Goal: Check status: Check status

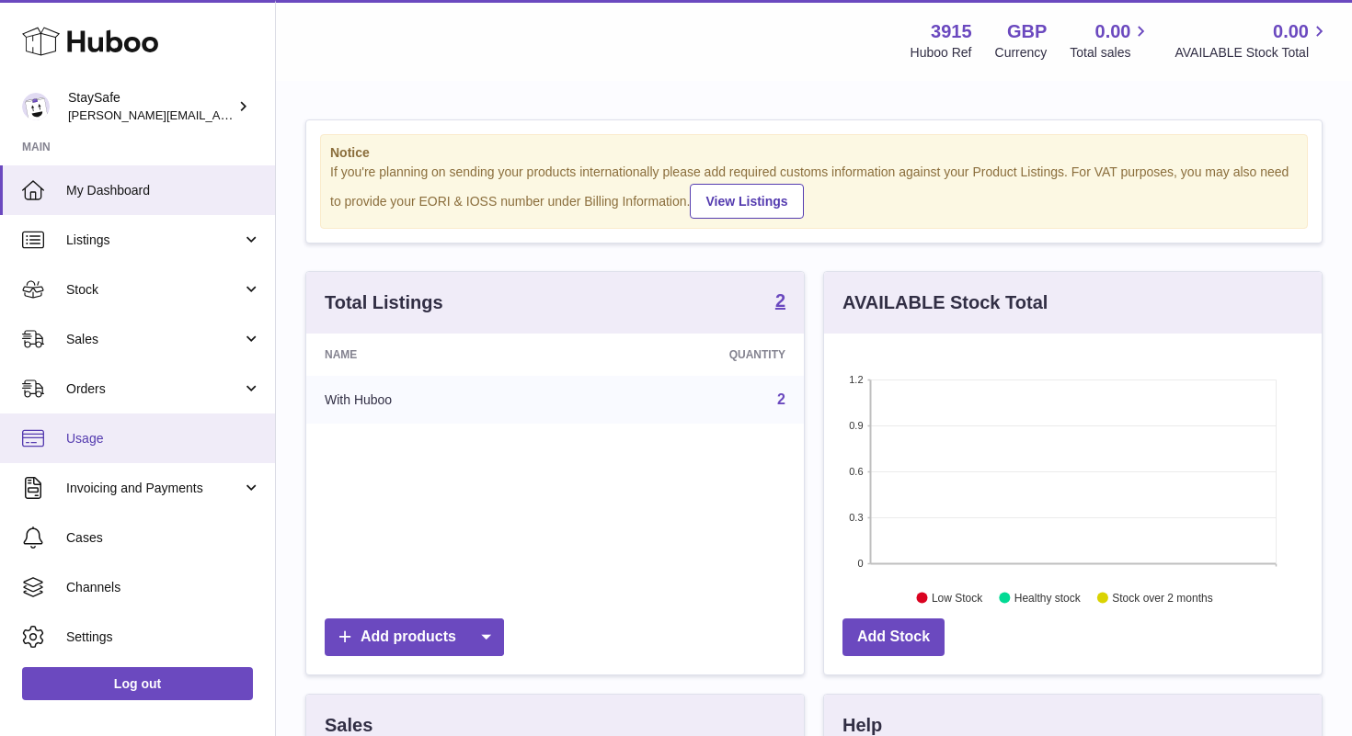
scroll to position [287, 497]
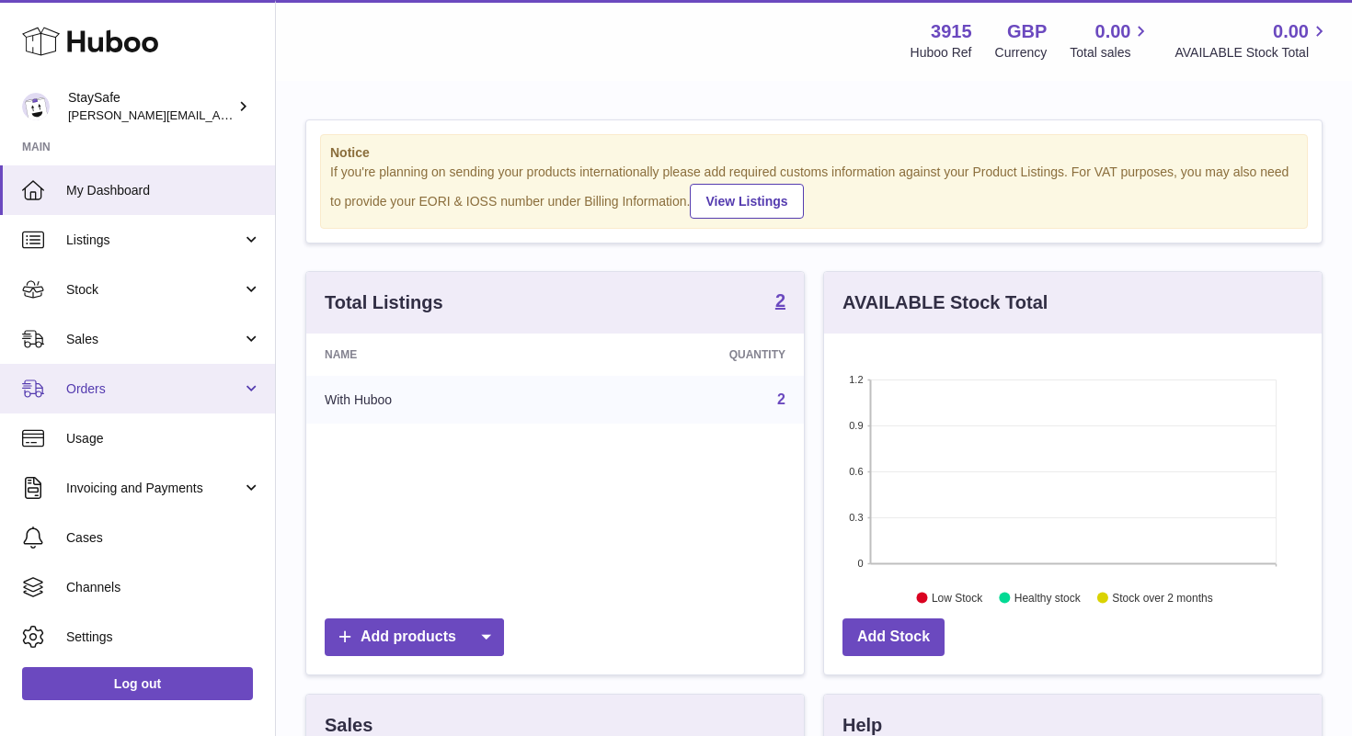
click at [113, 392] on span "Orders" at bounding box center [154, 389] width 176 height 17
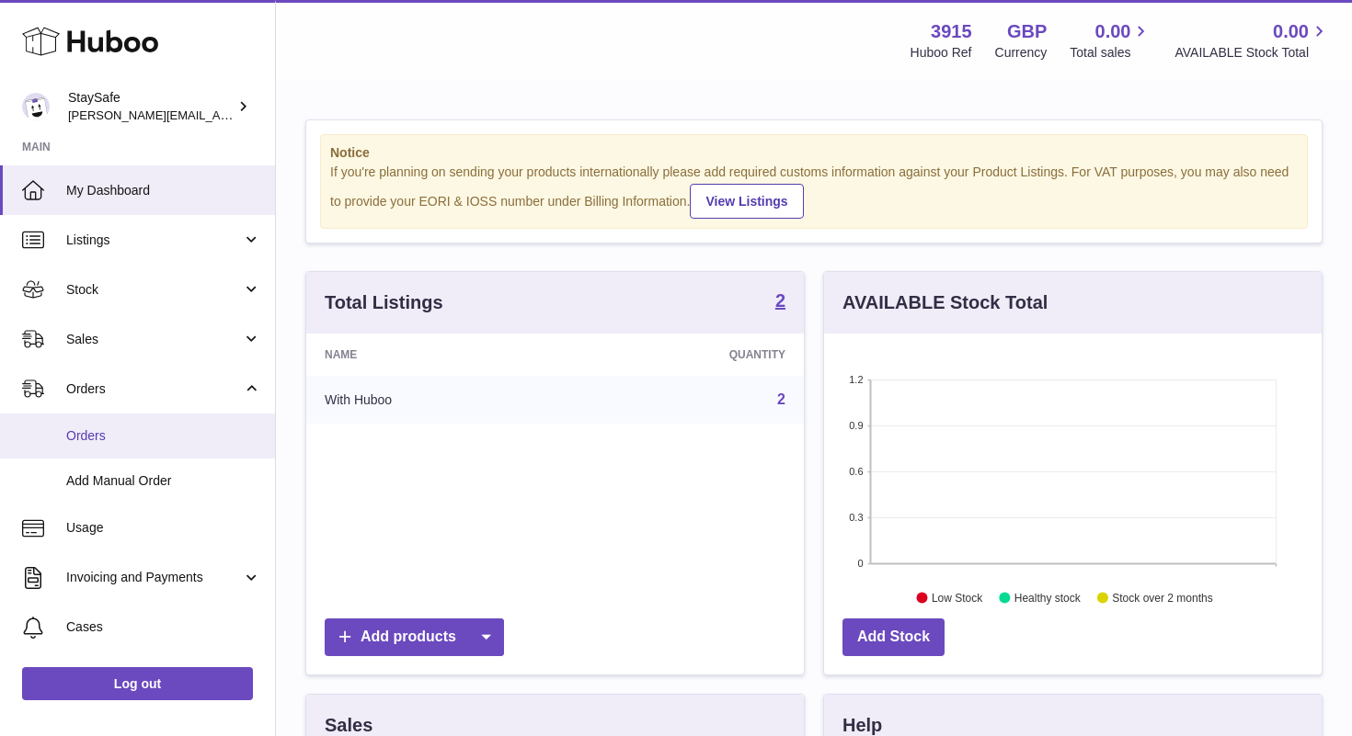
click at [121, 444] on span "Orders" at bounding box center [163, 436] width 195 height 17
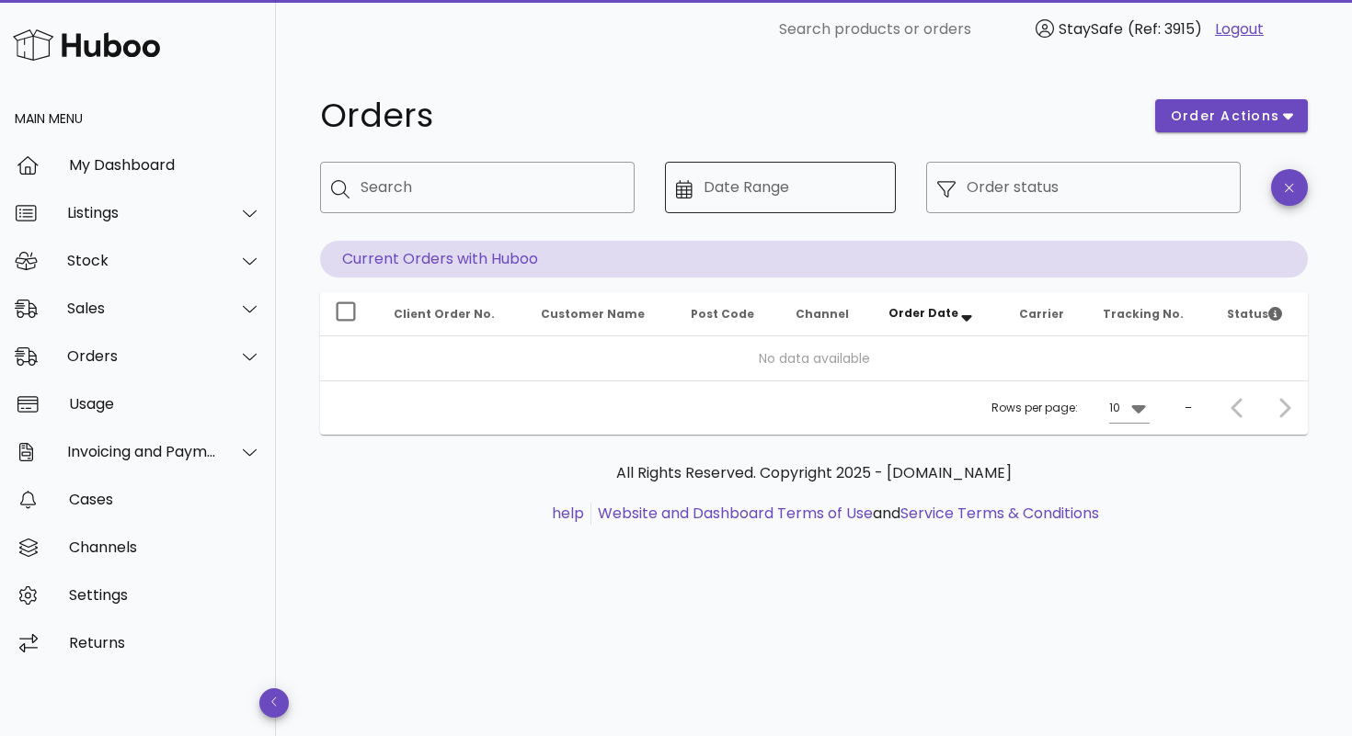
click at [807, 171] on div "Date Range" at bounding box center [793, 187] width 181 height 51
click at [673, 191] on div "​ Date Range" at bounding box center [780, 187] width 231 height 51
click at [688, 191] on icon at bounding box center [684, 189] width 17 height 18
click at [885, 191] on div "​ Date Range" at bounding box center [780, 187] width 231 height 51
click at [827, 188] on input "Date Range" at bounding box center [793, 187] width 181 height 29
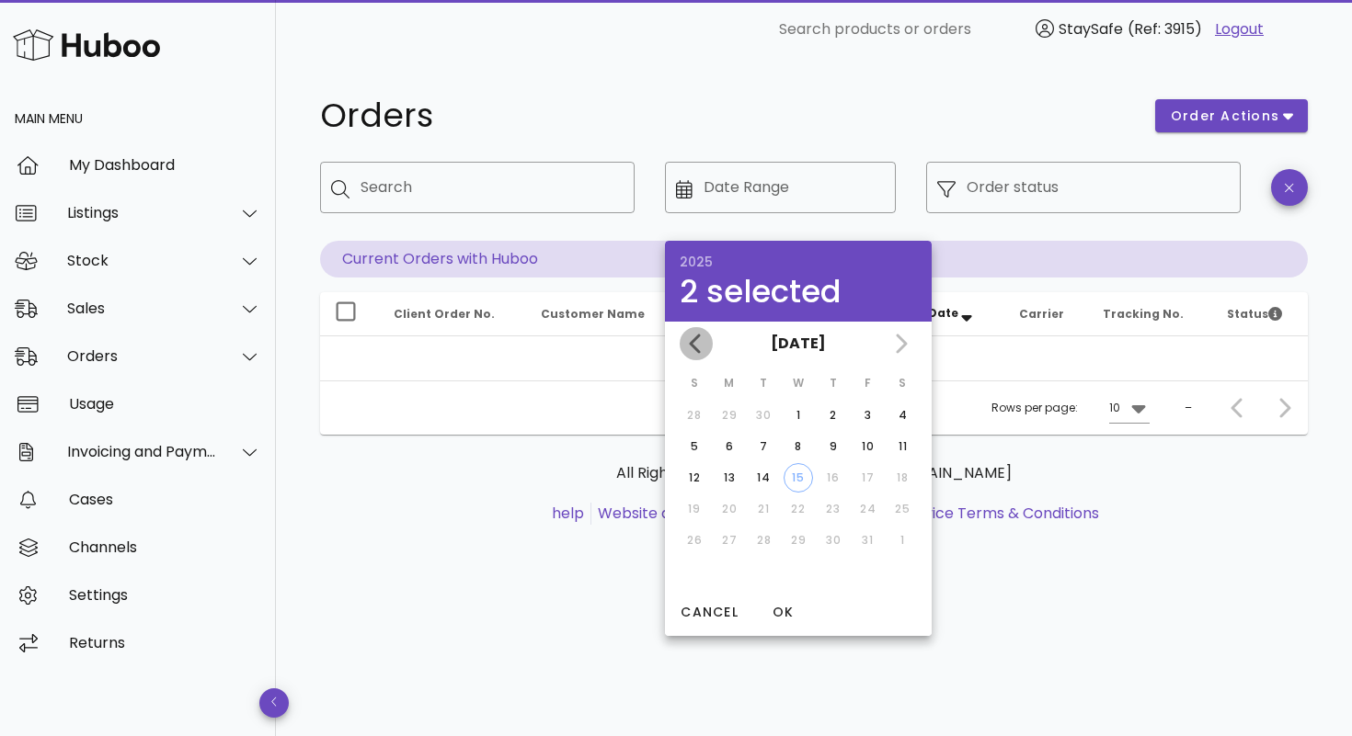
click at [689, 331] on button "Previous month" at bounding box center [695, 343] width 33 height 33
click at [689, 331] on div "[DATE] [DATE] [DATE]" at bounding box center [798, 344] width 267 height 44
click at [689, 331] on div "[DATE]" at bounding box center [798, 344] width 267 height 44
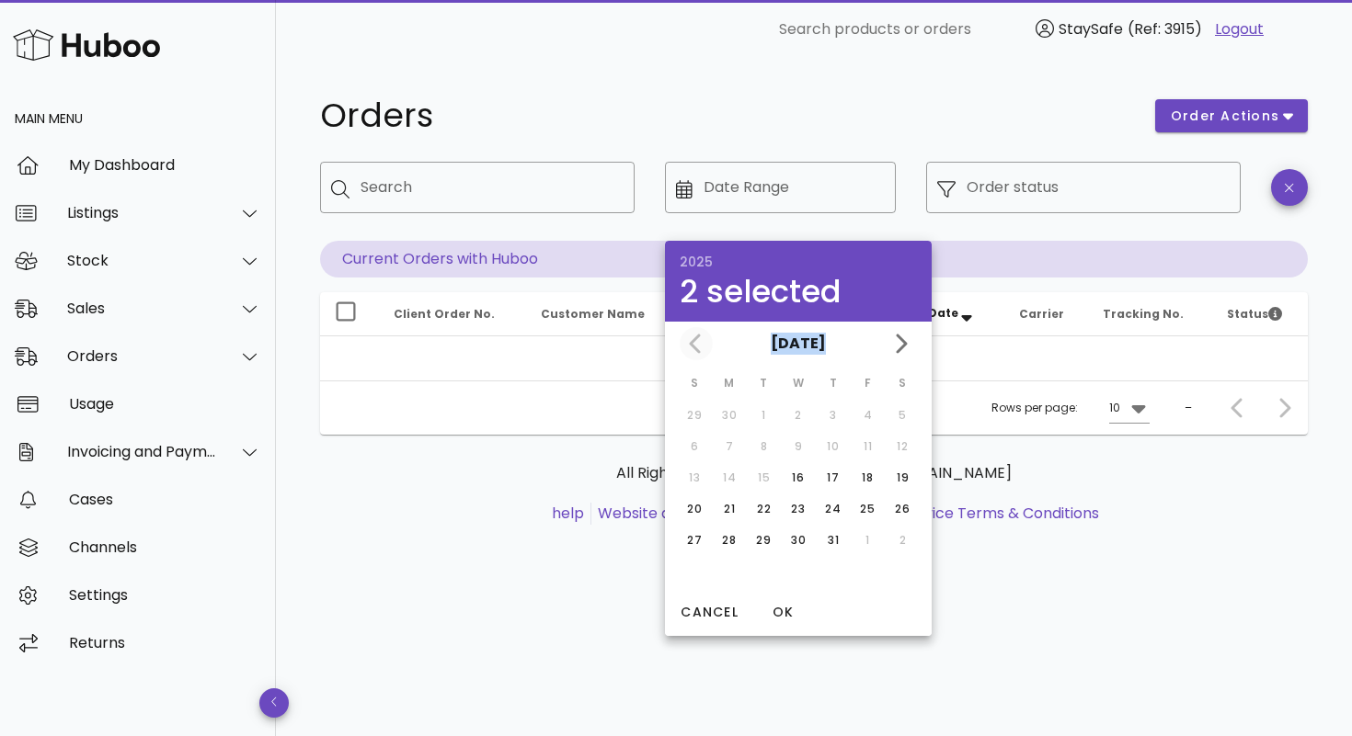
click at [689, 331] on div "[DATE]" at bounding box center [798, 344] width 267 height 44
click at [693, 333] on div "[DATE]" at bounding box center [798, 344] width 267 height 44
click at [517, 598] on div "Orders order actions ​ Search ​ Date Range ​ Order status Current Orders with H…" at bounding box center [814, 398] width 1076 height 678
